Goal: Task Accomplishment & Management: Manage account settings

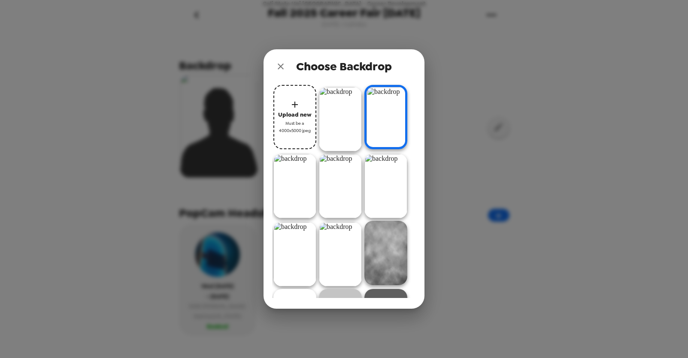
click at [151, 91] on div "Choose Backdrop Upload new Must be a 4000x5000 jpeg" at bounding box center [344, 179] width 688 height 358
click at [284, 63] on icon "close" at bounding box center [281, 66] width 10 height 10
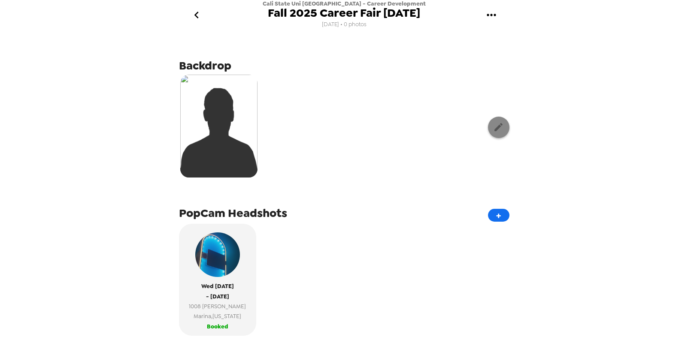
click at [493, 122] on button "button" at bounding box center [498, 127] width 21 height 21
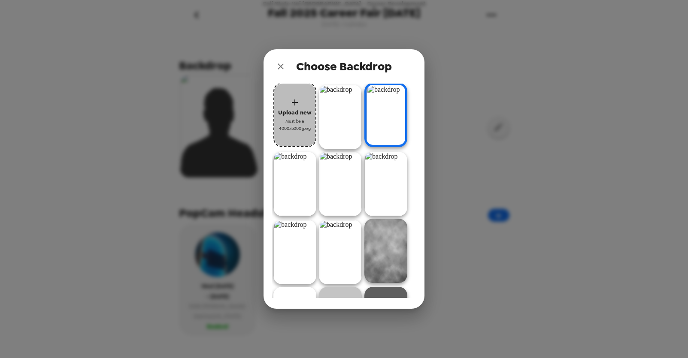
click at [303, 115] on span "Upload new" at bounding box center [294, 113] width 33 height 10
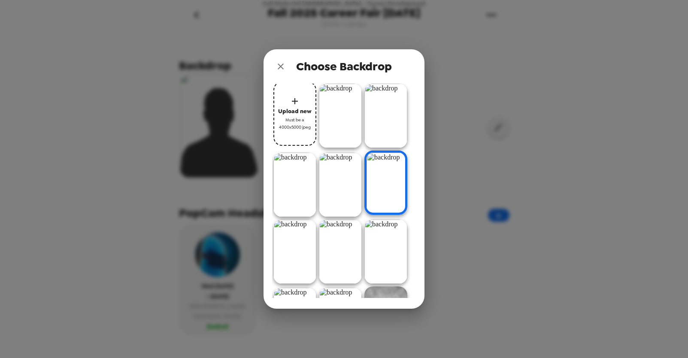
click at [385, 121] on img at bounding box center [386, 116] width 43 height 64
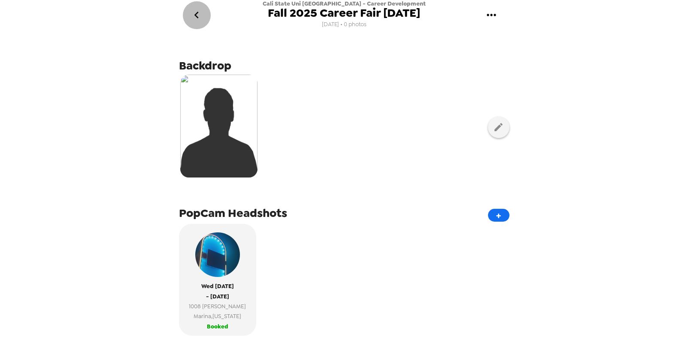
click at [200, 15] on icon "go back" at bounding box center [197, 15] width 14 height 14
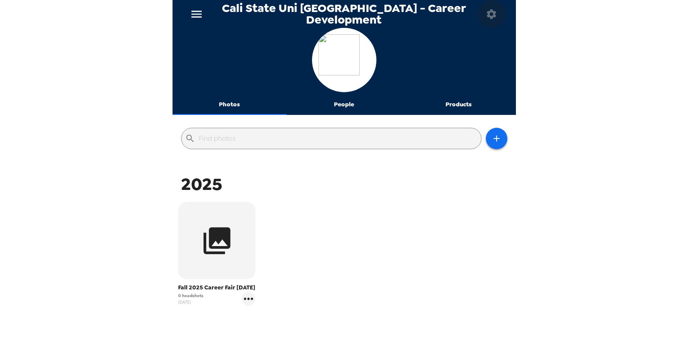
click at [487, 11] on icon "button" at bounding box center [492, 14] width 12 height 12
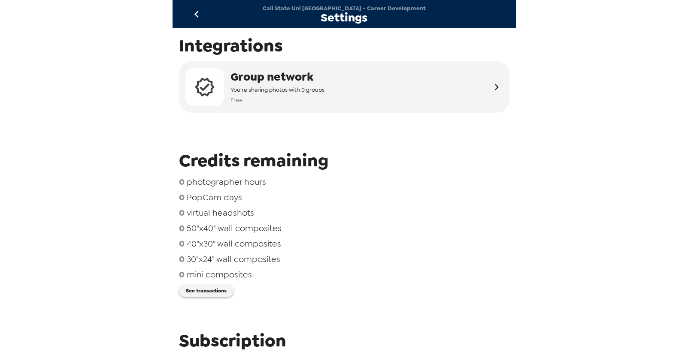
click at [194, 12] on icon "go back" at bounding box center [197, 14] width 14 height 14
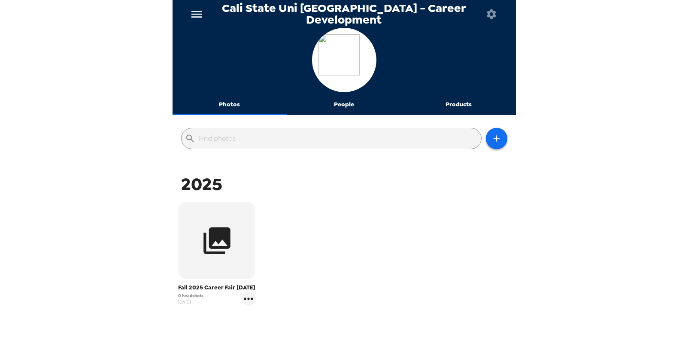
click at [198, 12] on icon "menu" at bounding box center [197, 14] width 14 height 14
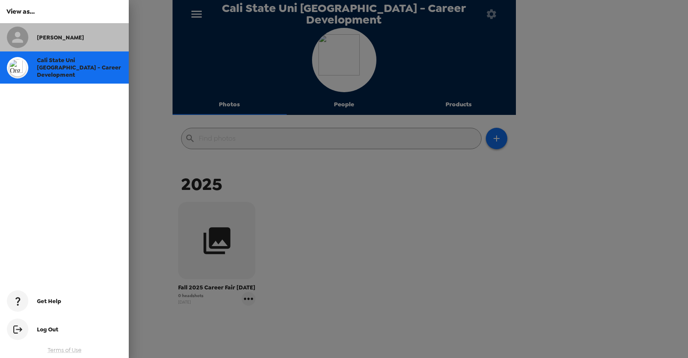
click at [68, 45] on div "[PERSON_NAME]" at bounding box center [64, 37] width 129 height 28
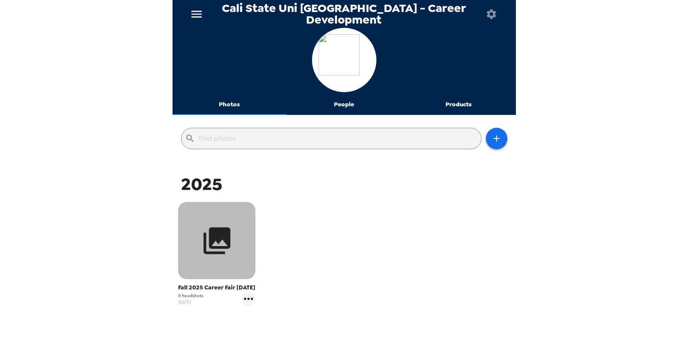
click at [217, 253] on icon "button" at bounding box center [217, 241] width 27 height 27
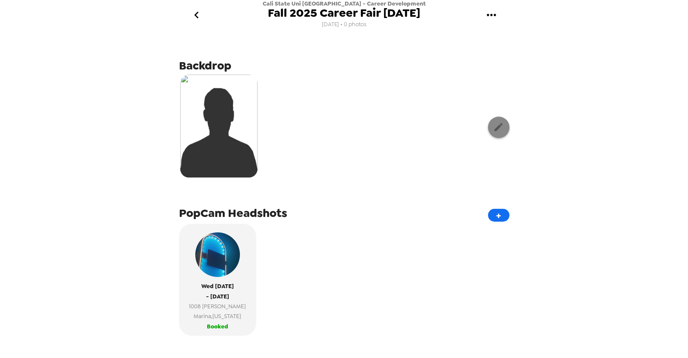
click at [497, 125] on icon "button" at bounding box center [498, 127] width 11 height 11
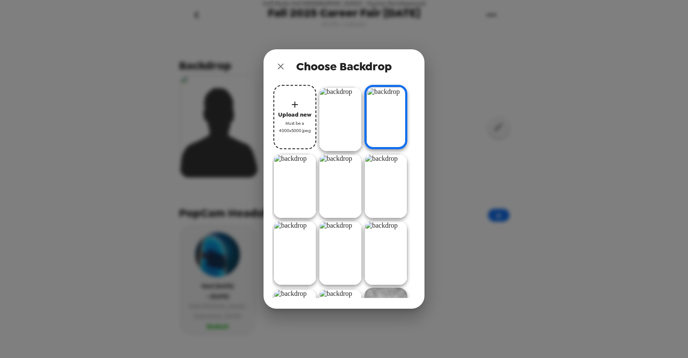
click at [419, 109] on div "Upload new Must be a 4000x5000 jpeg" at bounding box center [344, 196] width 161 height 225
click at [388, 114] on img at bounding box center [386, 117] width 43 height 64
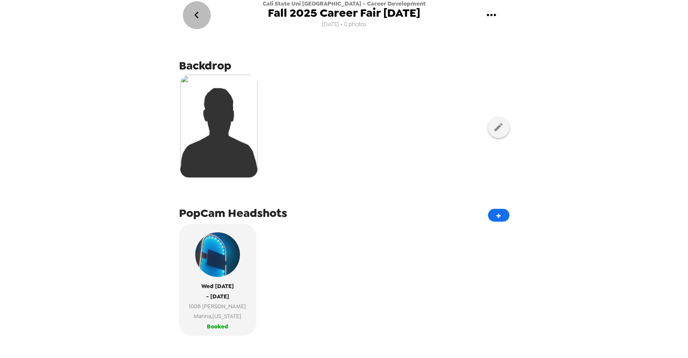
click at [194, 13] on icon "go back" at bounding box center [197, 15] width 14 height 14
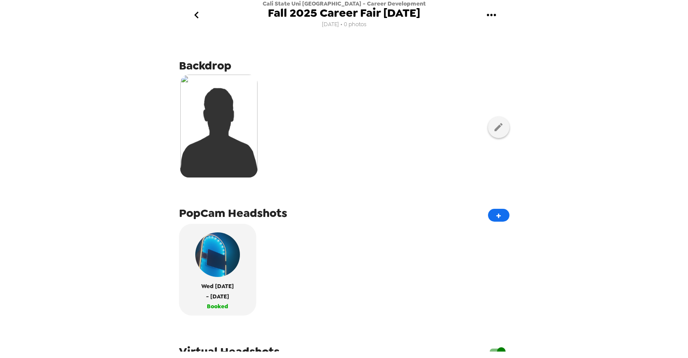
click at [295, 108] on div at bounding box center [344, 127] width 331 height 108
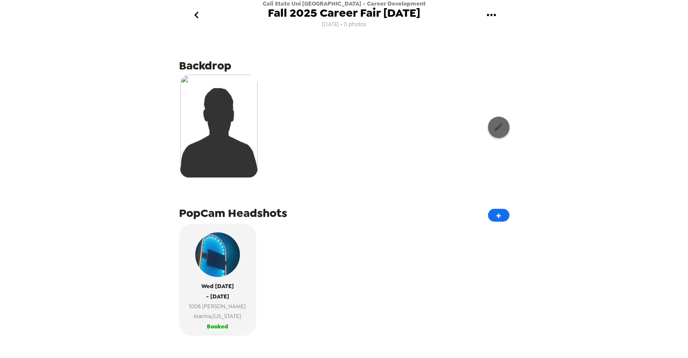
click at [494, 125] on icon "button" at bounding box center [498, 127] width 11 height 11
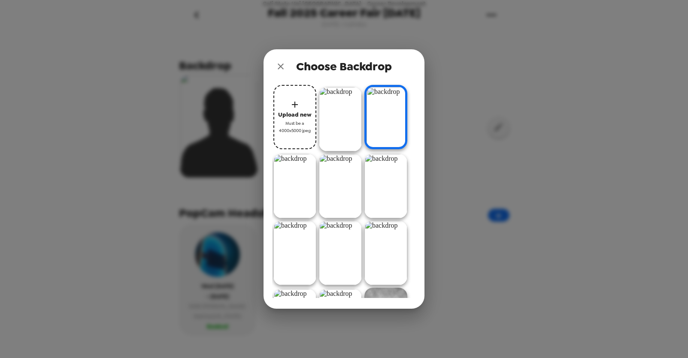
click at [289, 113] on span "Upload new" at bounding box center [294, 115] width 33 height 10
click at [292, 104] on icon "button" at bounding box center [295, 105] width 6 height 6
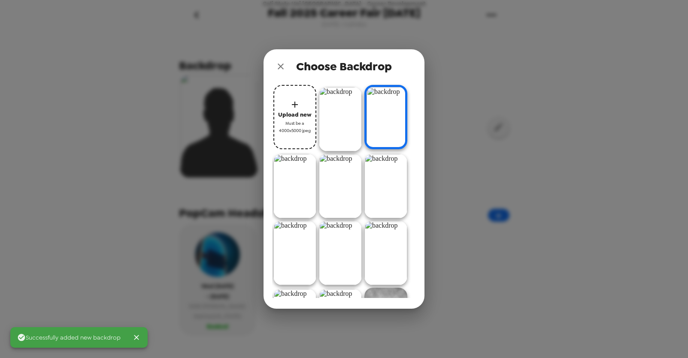
click at [238, 51] on div "Choose Backdrop Upload new Must be a 4000x5000 jpeg" at bounding box center [344, 179] width 688 height 358
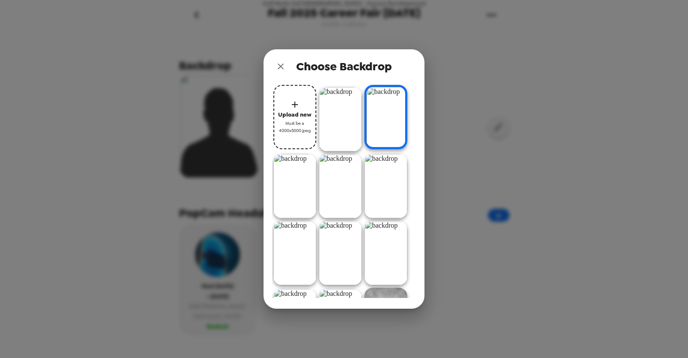
click at [281, 66] on icon "close" at bounding box center [281, 67] width 6 height 6
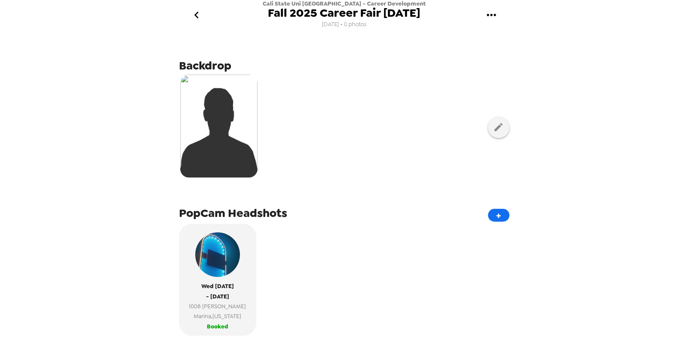
click at [244, 99] on img at bounding box center [218, 126] width 77 height 103
click at [502, 130] on icon "button" at bounding box center [498, 127] width 11 height 11
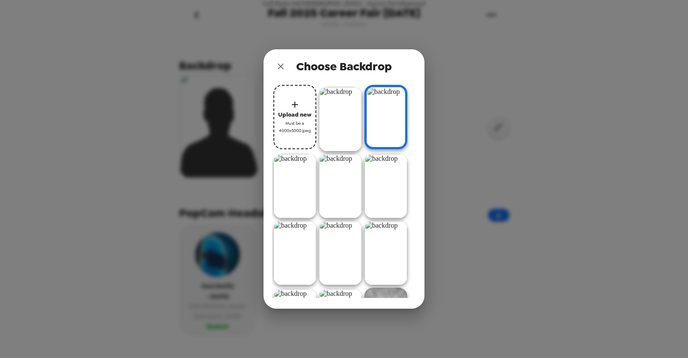
click at [128, 33] on div "Choose Backdrop Upload new Must be a 4000x5000 jpeg" at bounding box center [344, 179] width 688 height 358
click at [283, 65] on icon "close" at bounding box center [281, 66] width 10 height 10
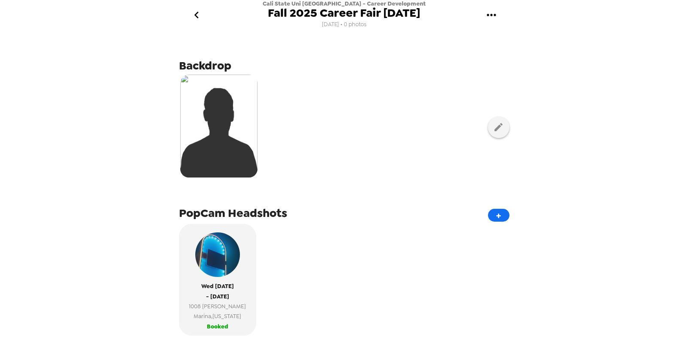
click at [219, 155] on img at bounding box center [218, 126] width 77 height 103
click at [215, 121] on img at bounding box center [218, 126] width 77 height 103
click at [216, 112] on img at bounding box center [218, 126] width 77 height 103
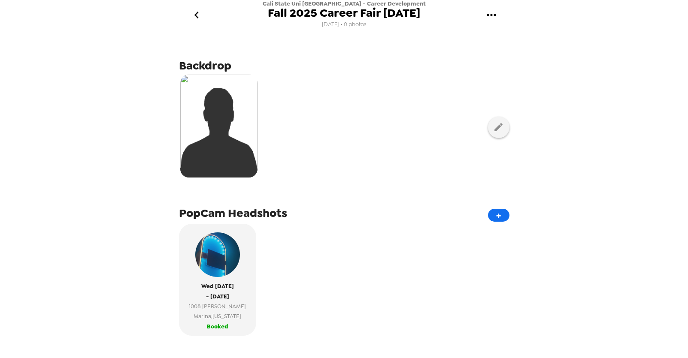
click at [217, 101] on img at bounding box center [218, 126] width 77 height 103
click at [495, 125] on icon "button" at bounding box center [498, 127] width 11 height 11
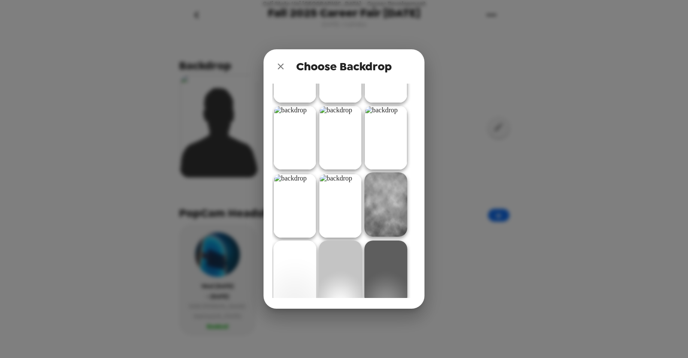
scroll to position [117, 0]
click at [343, 219] on img at bounding box center [340, 204] width 43 height 64
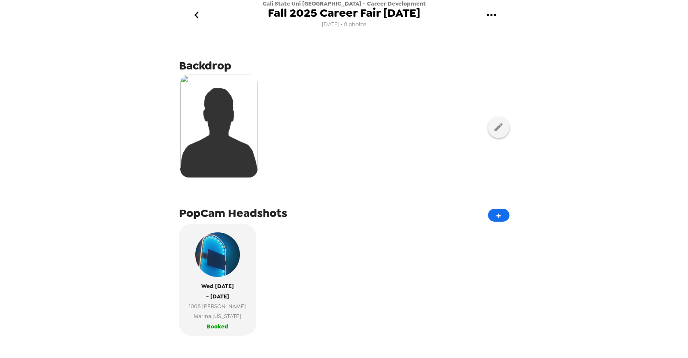
click at [228, 111] on img at bounding box center [218, 126] width 77 height 103
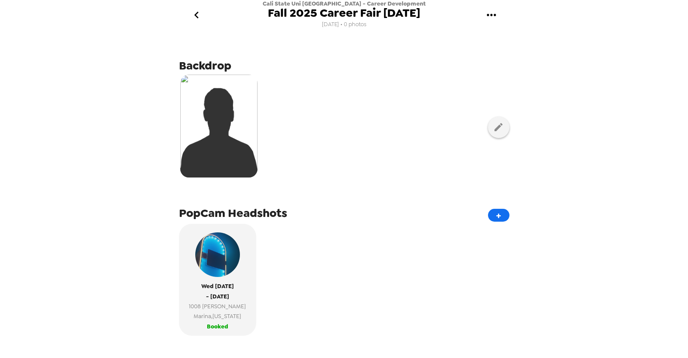
click at [228, 111] on img at bounding box center [218, 126] width 77 height 103
click at [499, 130] on icon "button" at bounding box center [498, 127] width 11 height 11
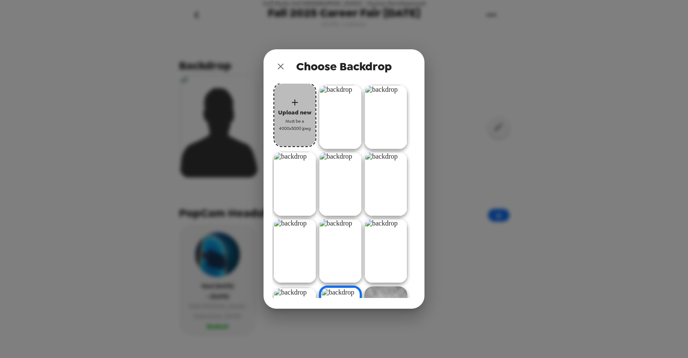
click at [292, 93] on button "Upload new Must be a 4000x5000 jpeg" at bounding box center [294, 115] width 43 height 64
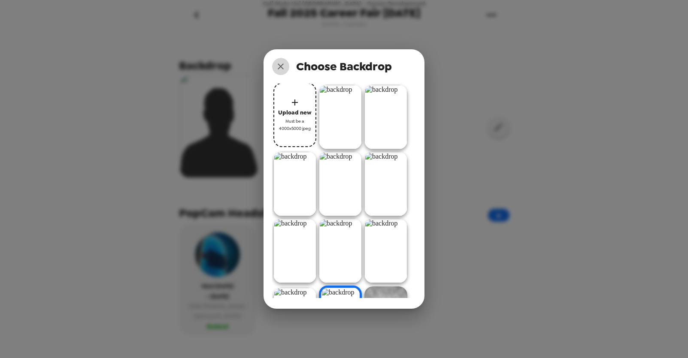
click at [278, 65] on icon "close" at bounding box center [281, 66] width 10 height 10
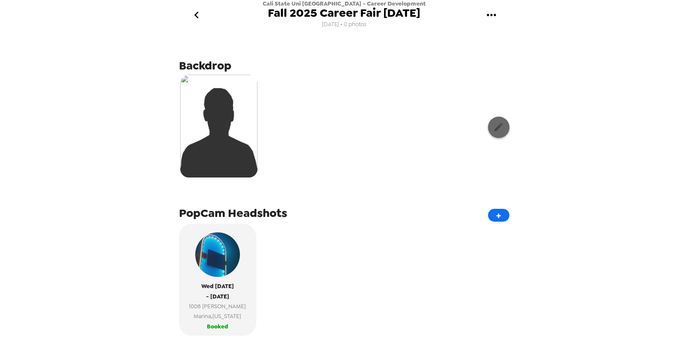
click at [497, 128] on icon "button" at bounding box center [498, 127] width 11 height 11
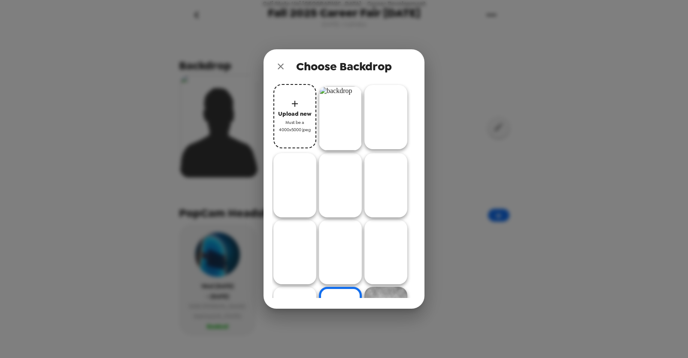
click at [391, 289] on img at bounding box center [386, 319] width 43 height 64
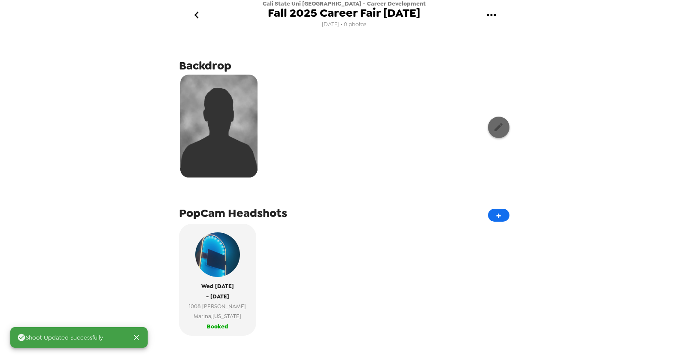
click at [493, 122] on button "button" at bounding box center [498, 127] width 21 height 21
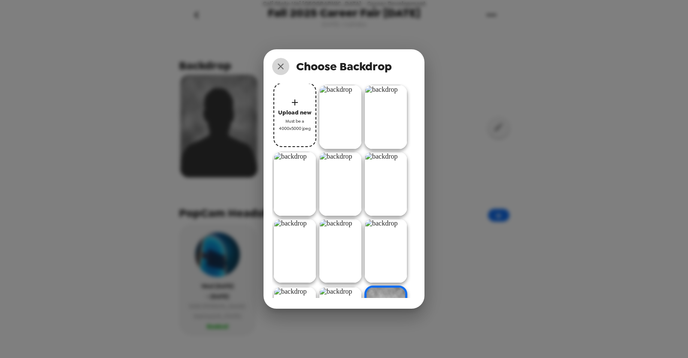
click at [280, 67] on icon "close" at bounding box center [281, 67] width 6 height 6
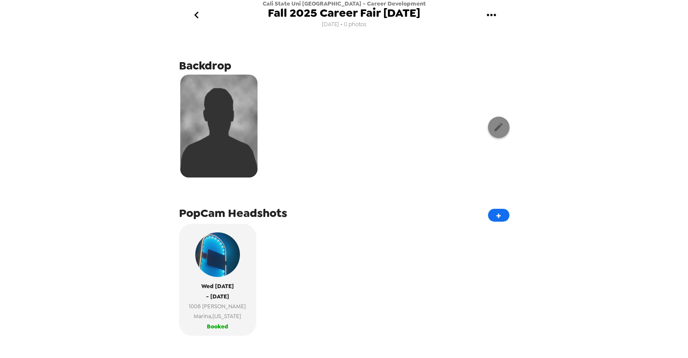
click at [498, 124] on icon "button" at bounding box center [498, 127] width 11 height 11
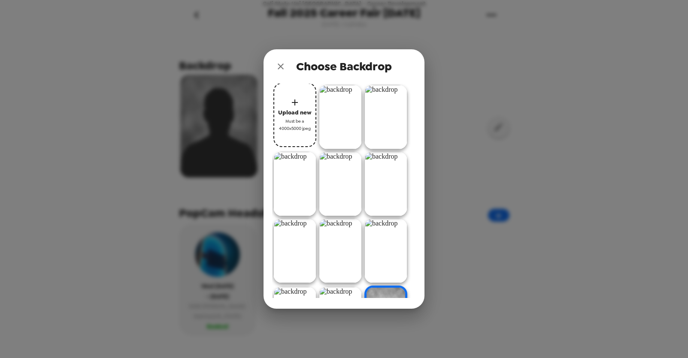
click at [303, 110] on span "Upload new" at bounding box center [294, 113] width 33 height 10
click at [340, 113] on img at bounding box center [340, 117] width 43 height 64
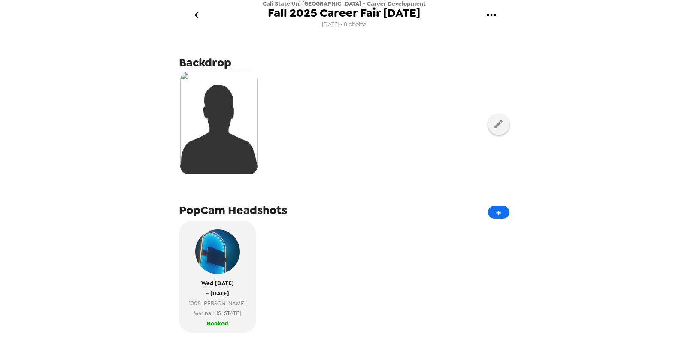
scroll to position [2, 0]
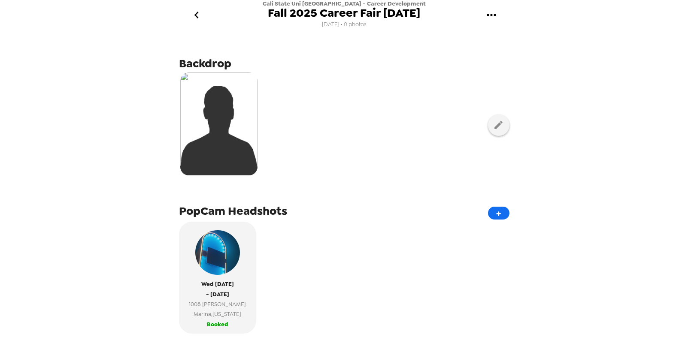
click at [605, 158] on div "Cali State Uni [GEOGRAPHIC_DATA] - Career Development Fall 2025 Career Fair [DA…" at bounding box center [344, 179] width 688 height 358
click at [493, 16] on icon "gallery menu" at bounding box center [492, 15] width 14 height 14
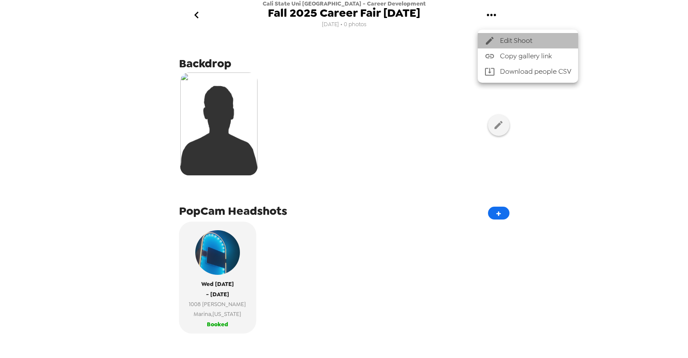
click at [551, 41] on span "Edit Shoot" at bounding box center [535, 41] width 71 height 10
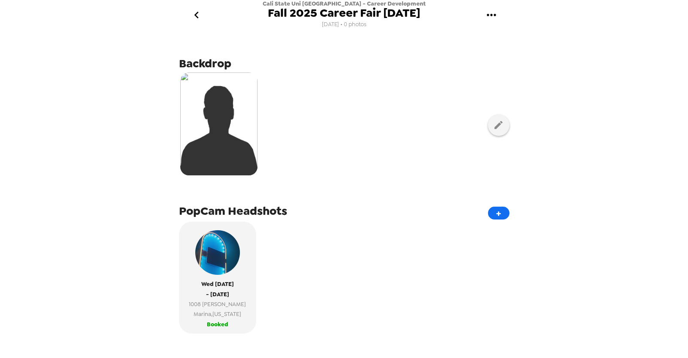
click at [488, 15] on icon "gallery menu" at bounding box center [491, 15] width 9 height 2
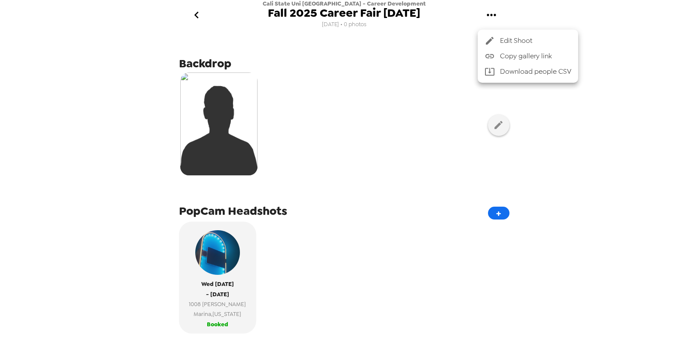
click at [499, 125] on div at bounding box center [344, 179] width 688 height 358
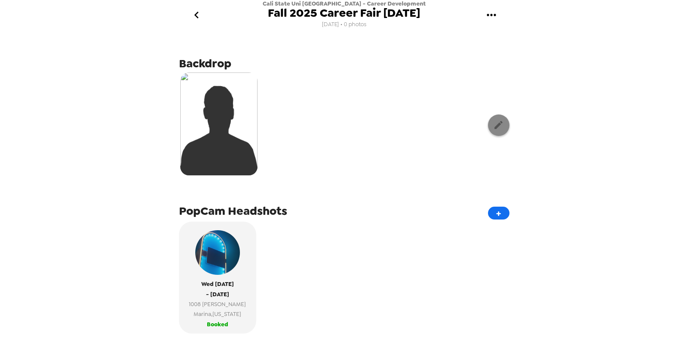
click at [499, 128] on icon "button" at bounding box center [498, 125] width 11 height 11
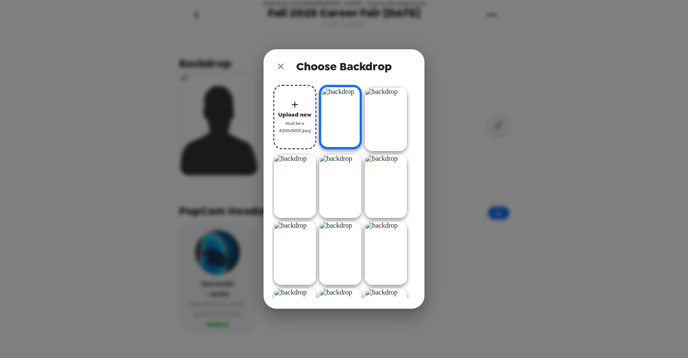
click at [523, 112] on div "Choose Backdrop Upload new Must be a 4000x5000 jpeg" at bounding box center [344, 179] width 688 height 358
click at [280, 63] on icon "close" at bounding box center [281, 66] width 10 height 10
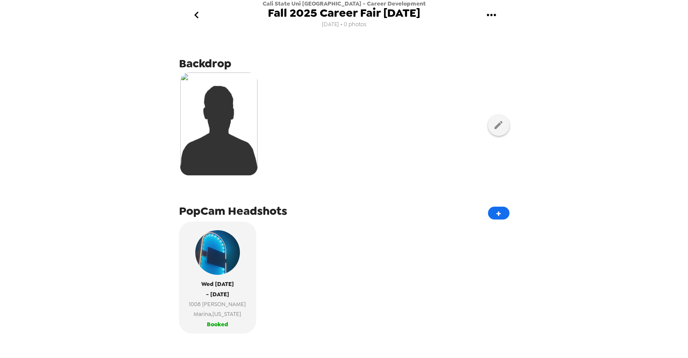
click at [240, 88] on img at bounding box center [218, 124] width 77 height 103
